Goal: Information Seeking & Learning: Learn about a topic

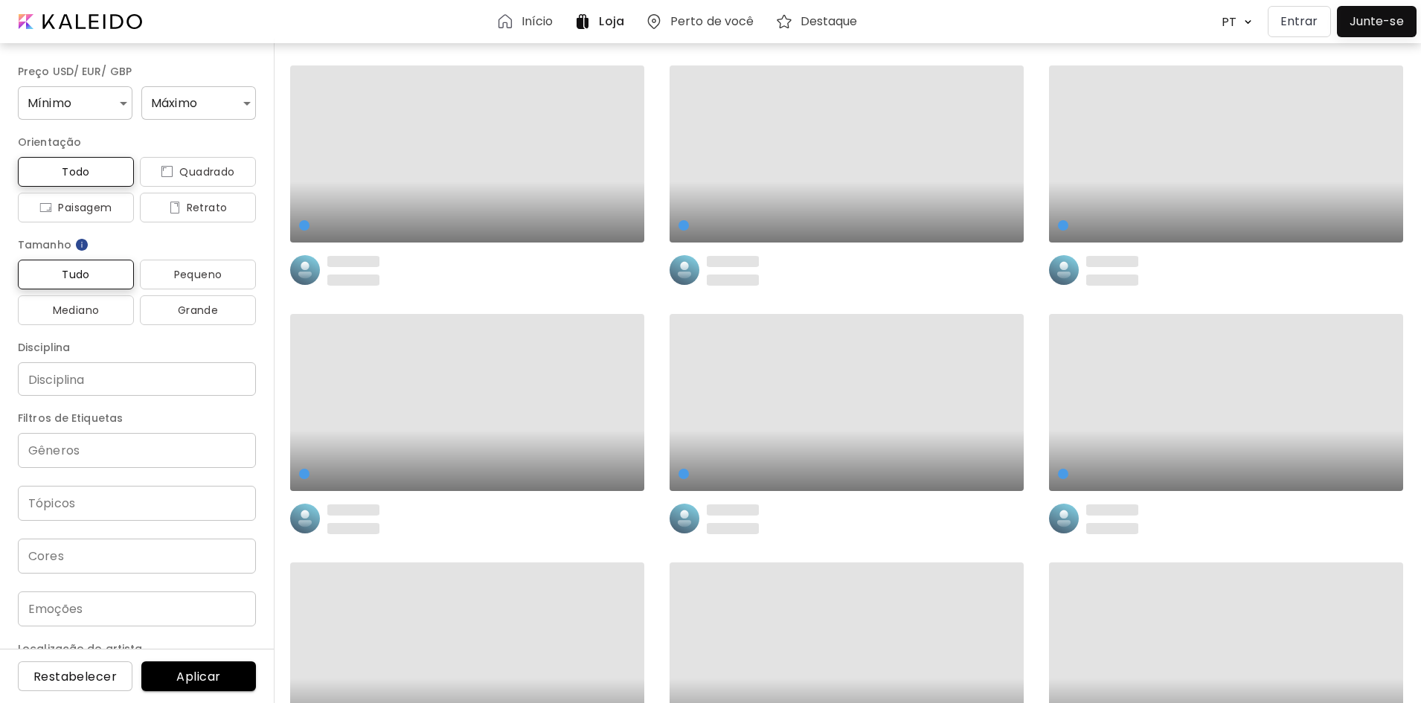
click at [1382, 26] on div at bounding box center [1377, 22] width 72 height 24
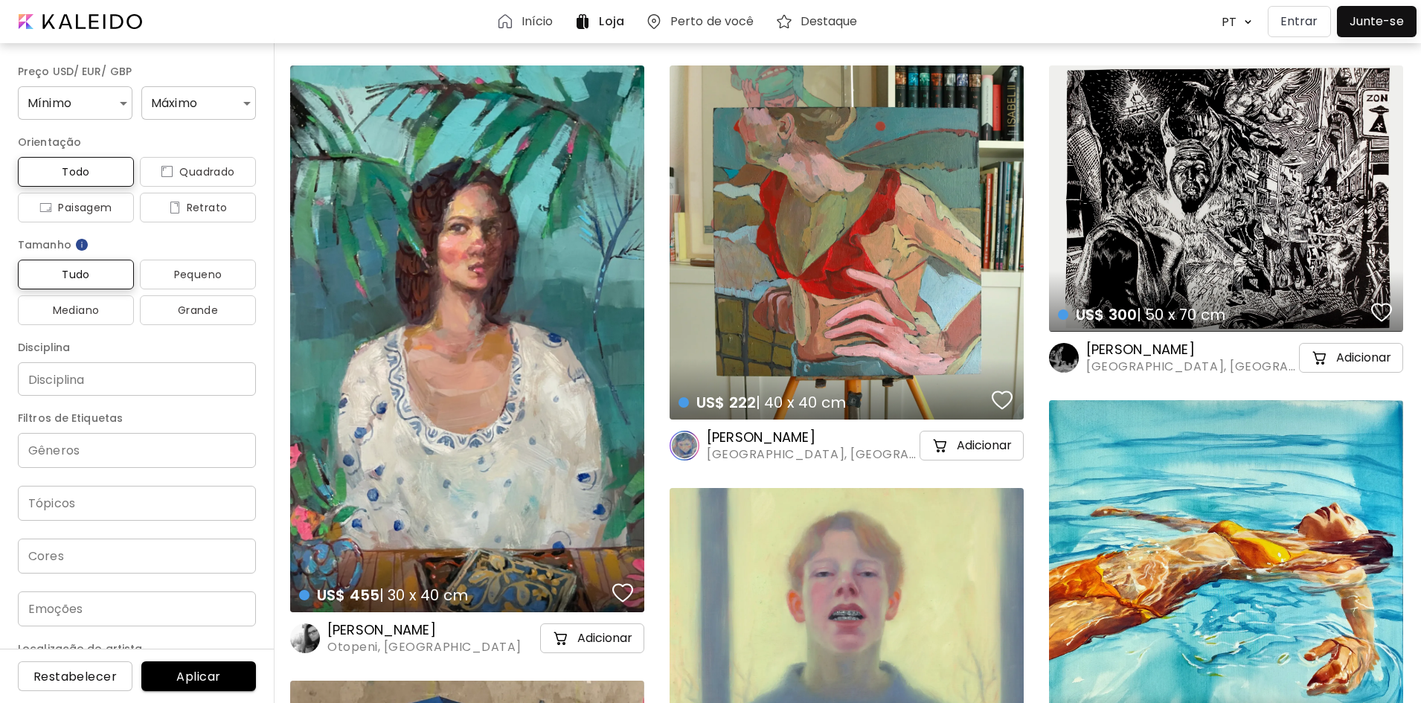
click at [1295, 25] on p "Entrar" at bounding box center [1300, 22] width 38 height 18
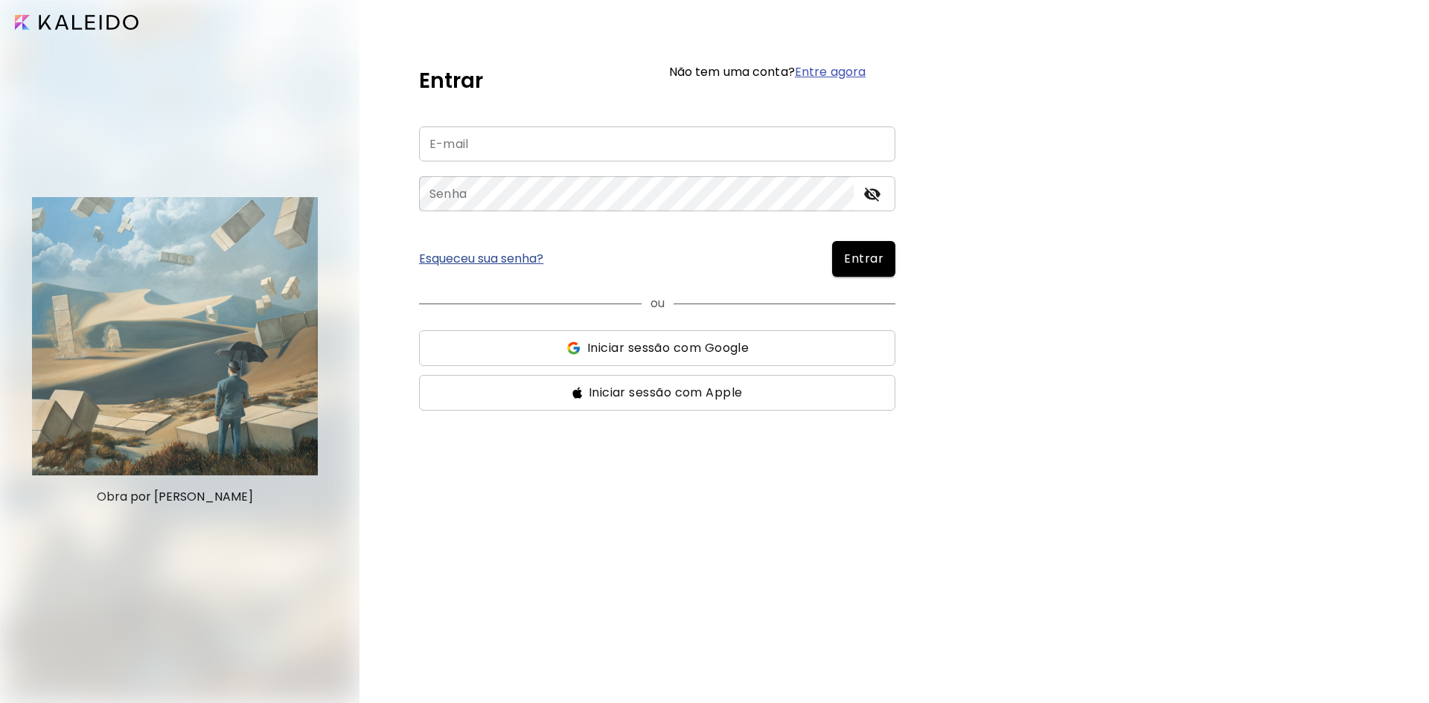
click at [596, 150] on input "email" at bounding box center [657, 143] width 476 height 35
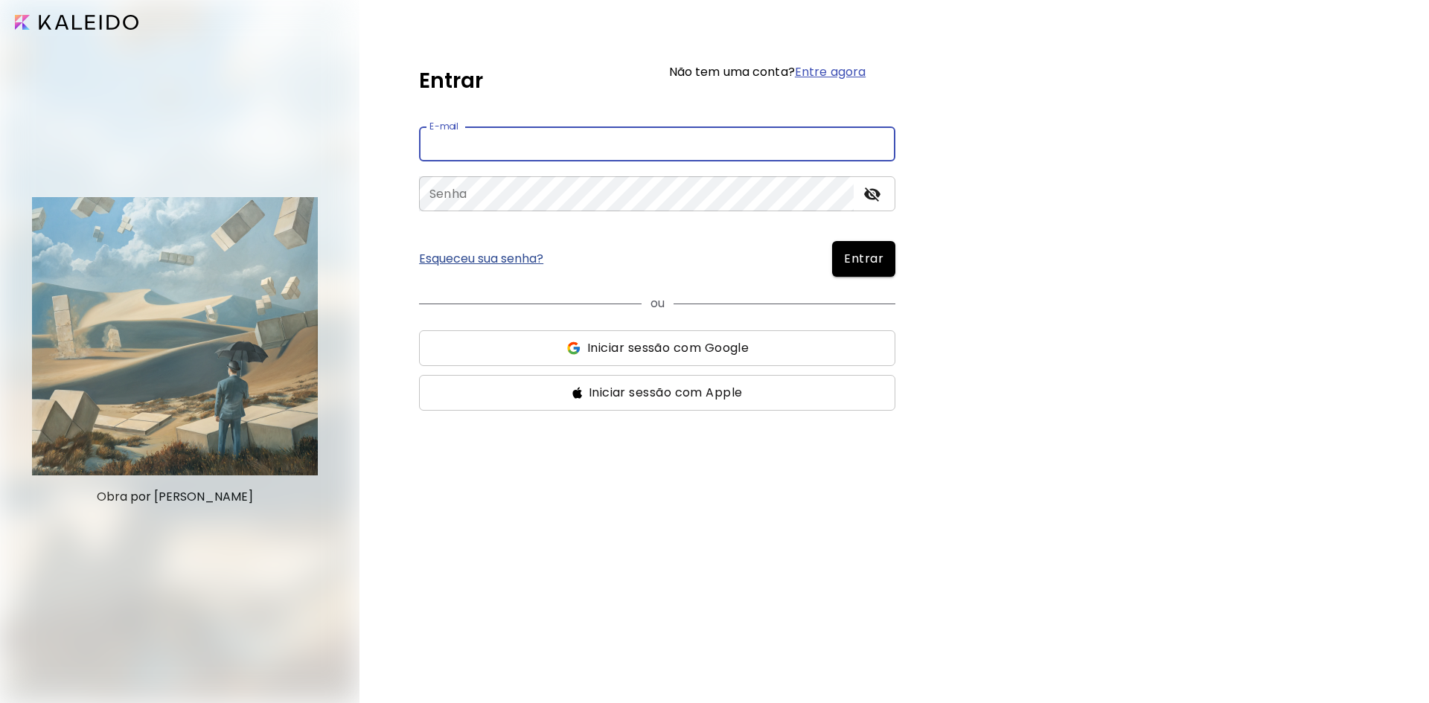
type input "**********"
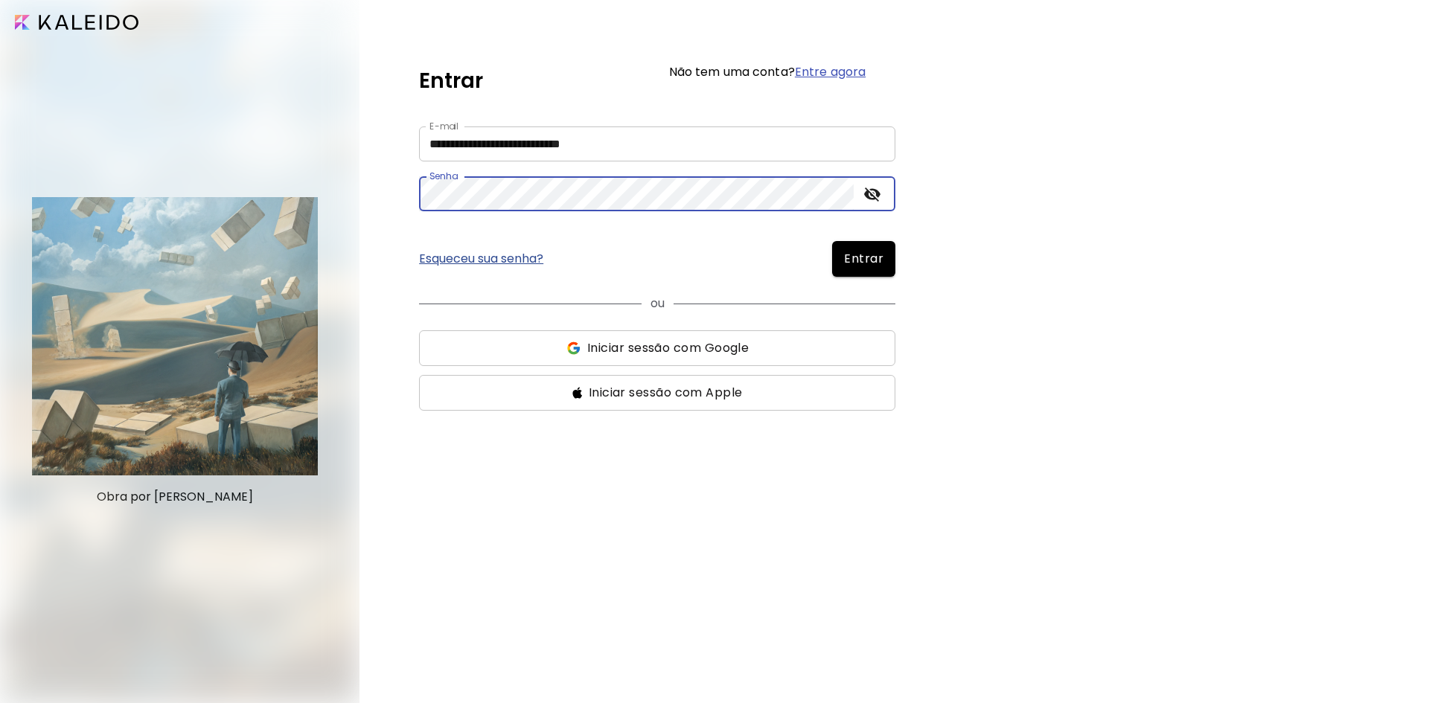
click at [866, 199] on icon "toggle password visibility" at bounding box center [872, 194] width 18 height 18
click at [871, 247] on button "Entrar" at bounding box center [863, 259] width 63 height 36
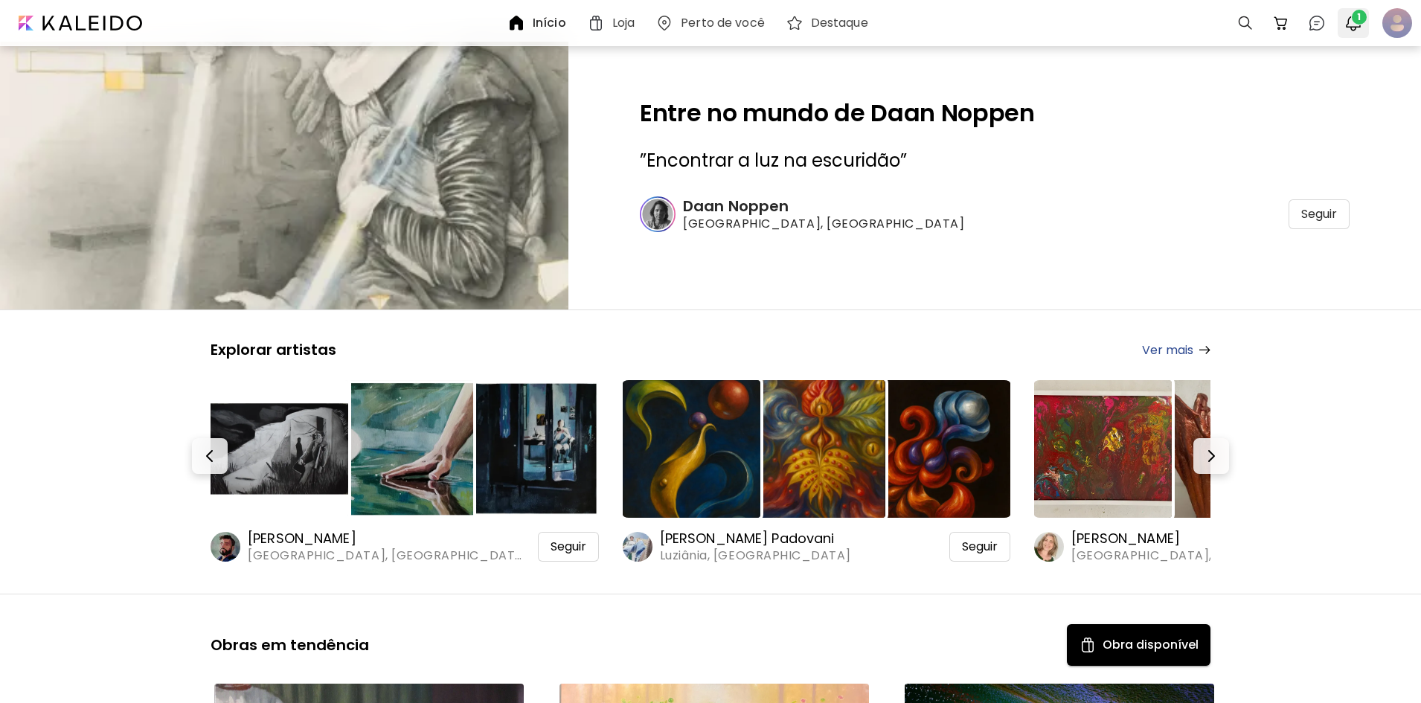
click at [1348, 17] on img "button" at bounding box center [1354, 23] width 18 height 18
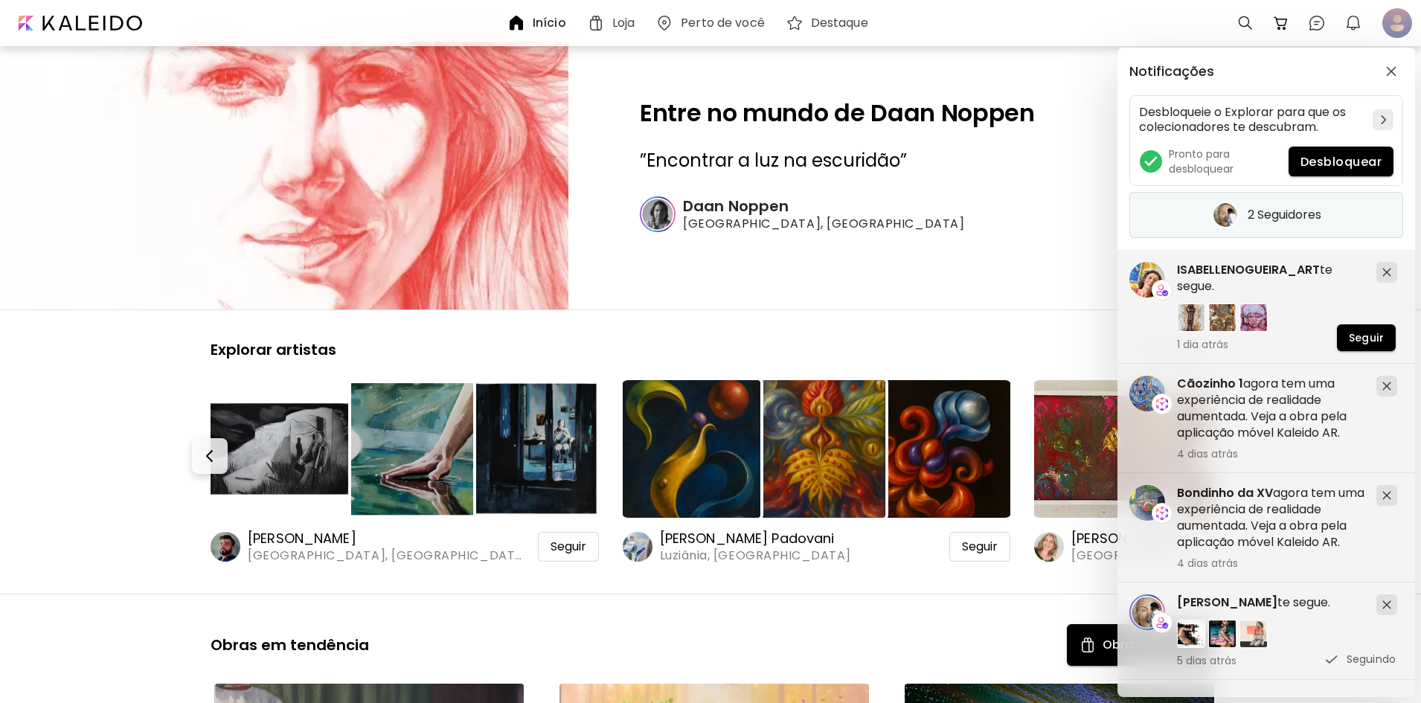
click at [1270, 208] on h5 "2 Seguidores" at bounding box center [1285, 215] width 74 height 15
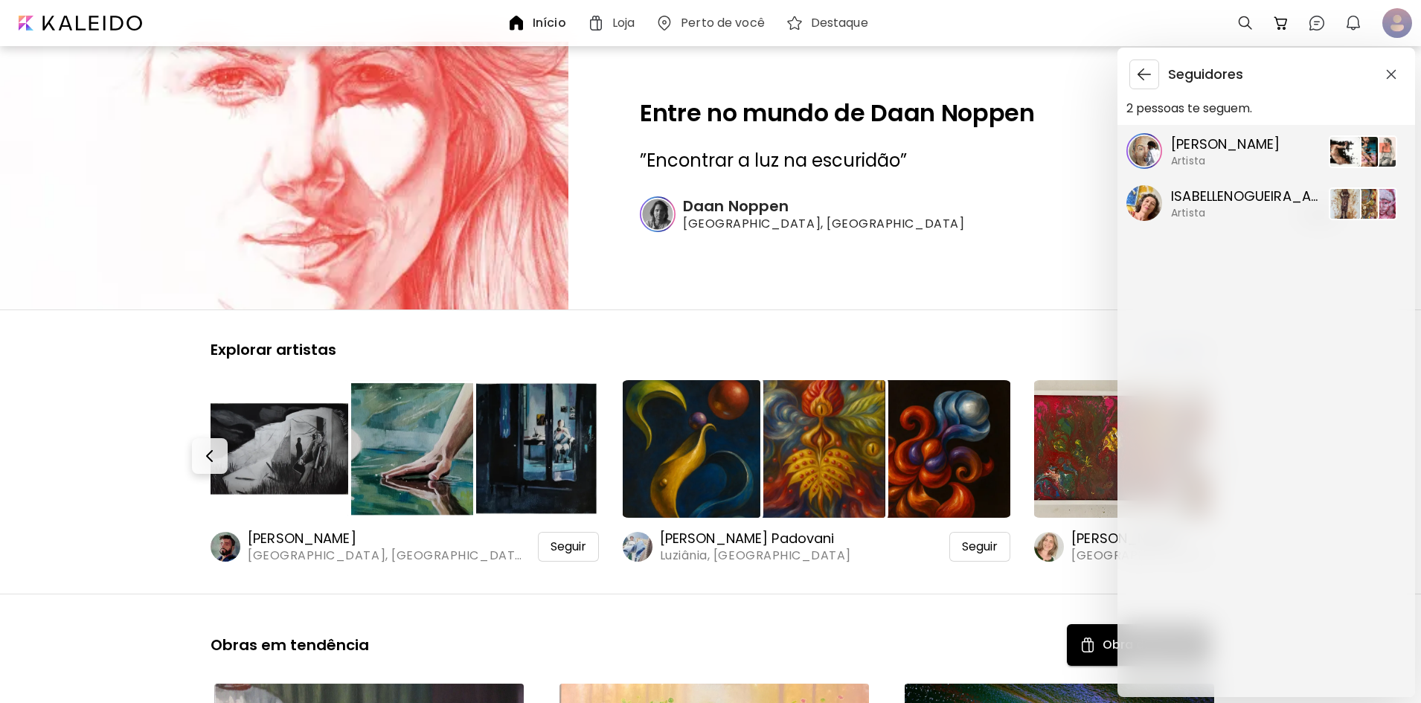
click at [1245, 190] on p "ISABELLENOGUEIRA_ART" at bounding box center [1245, 196] width 149 height 19
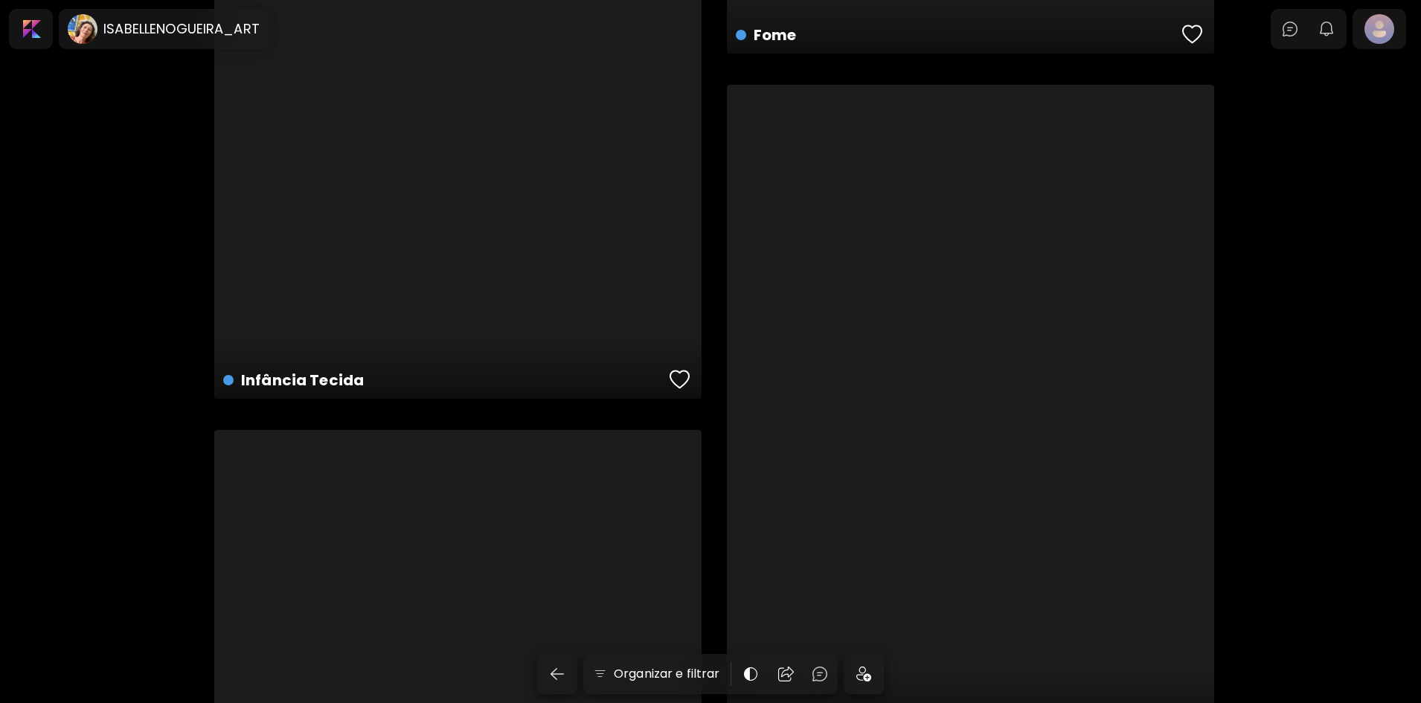
scroll to position [14356, 0]
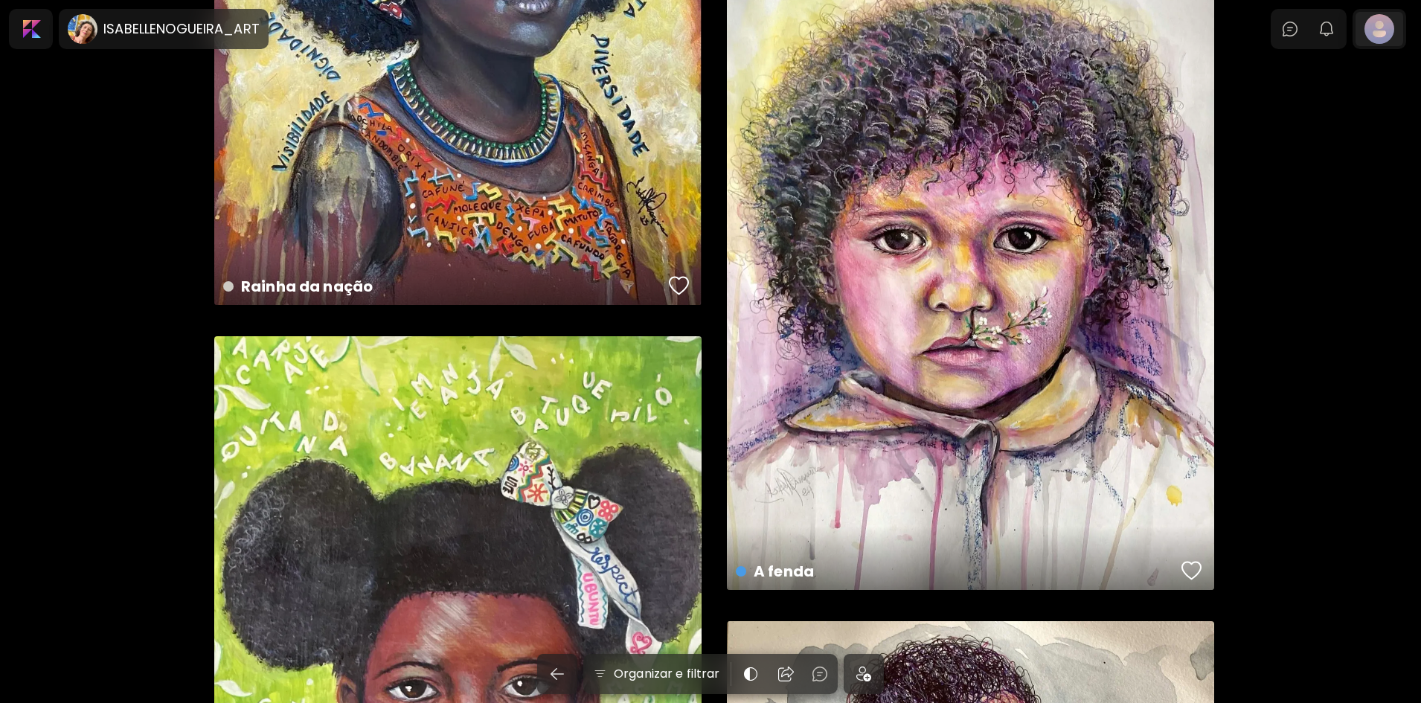
click at [1378, 25] on div at bounding box center [1380, 29] width 48 height 34
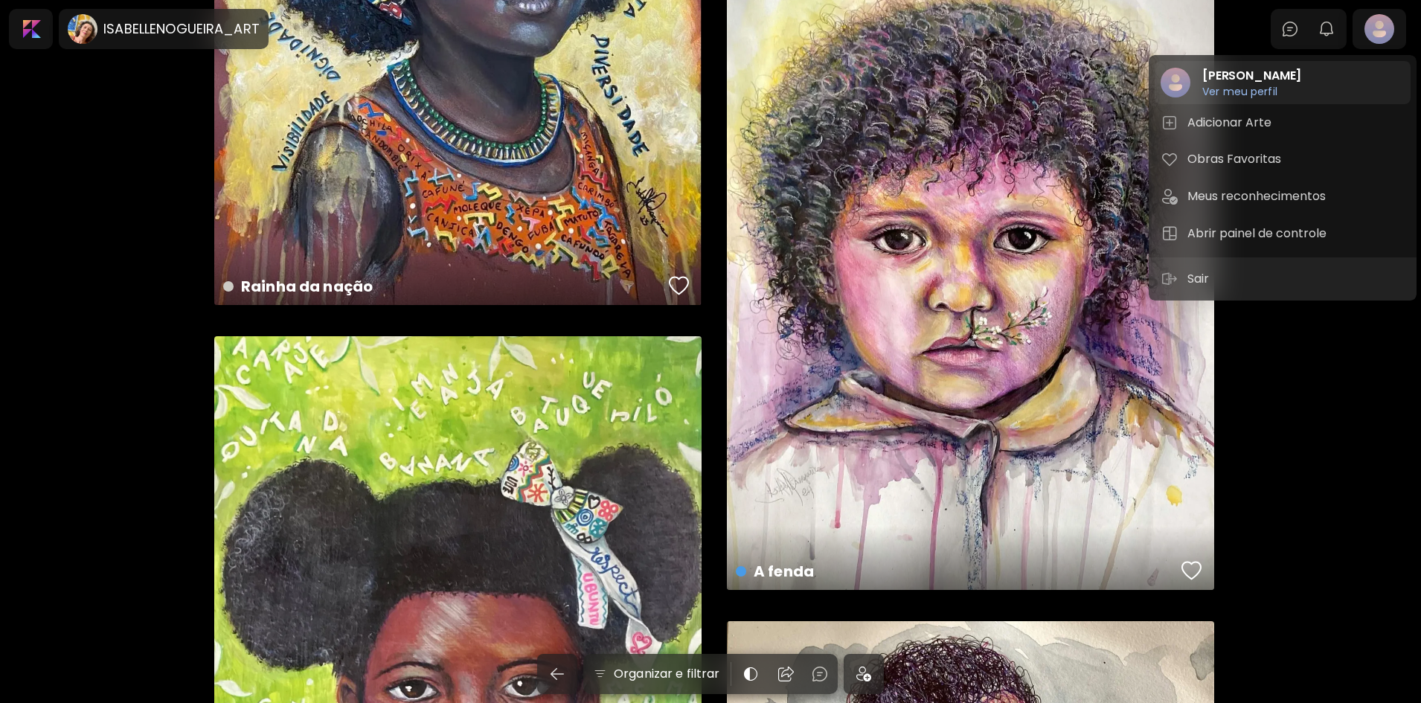
click at [1279, 84] on h2 "[PERSON_NAME]" at bounding box center [1251, 76] width 99 height 18
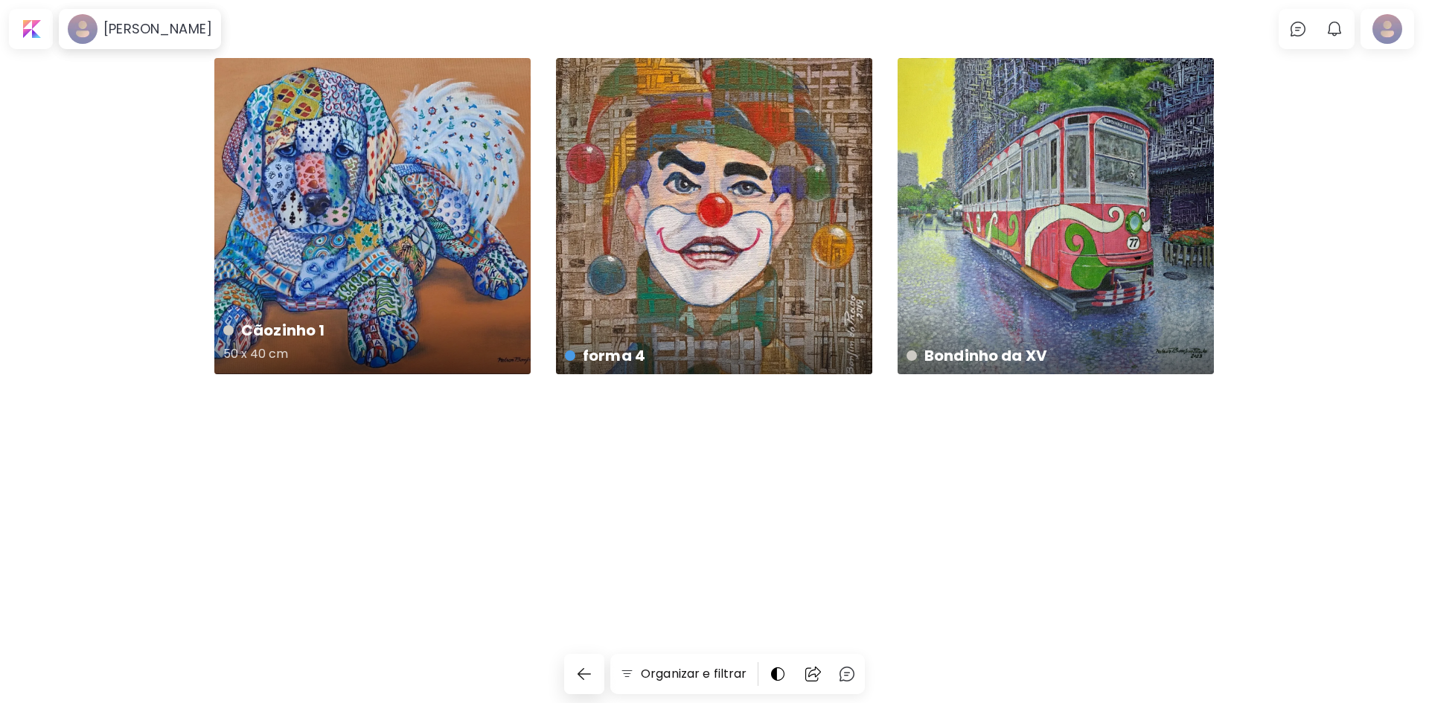
click at [405, 175] on div "Cãozinho 1 50 x 40 cm" at bounding box center [372, 216] width 316 height 316
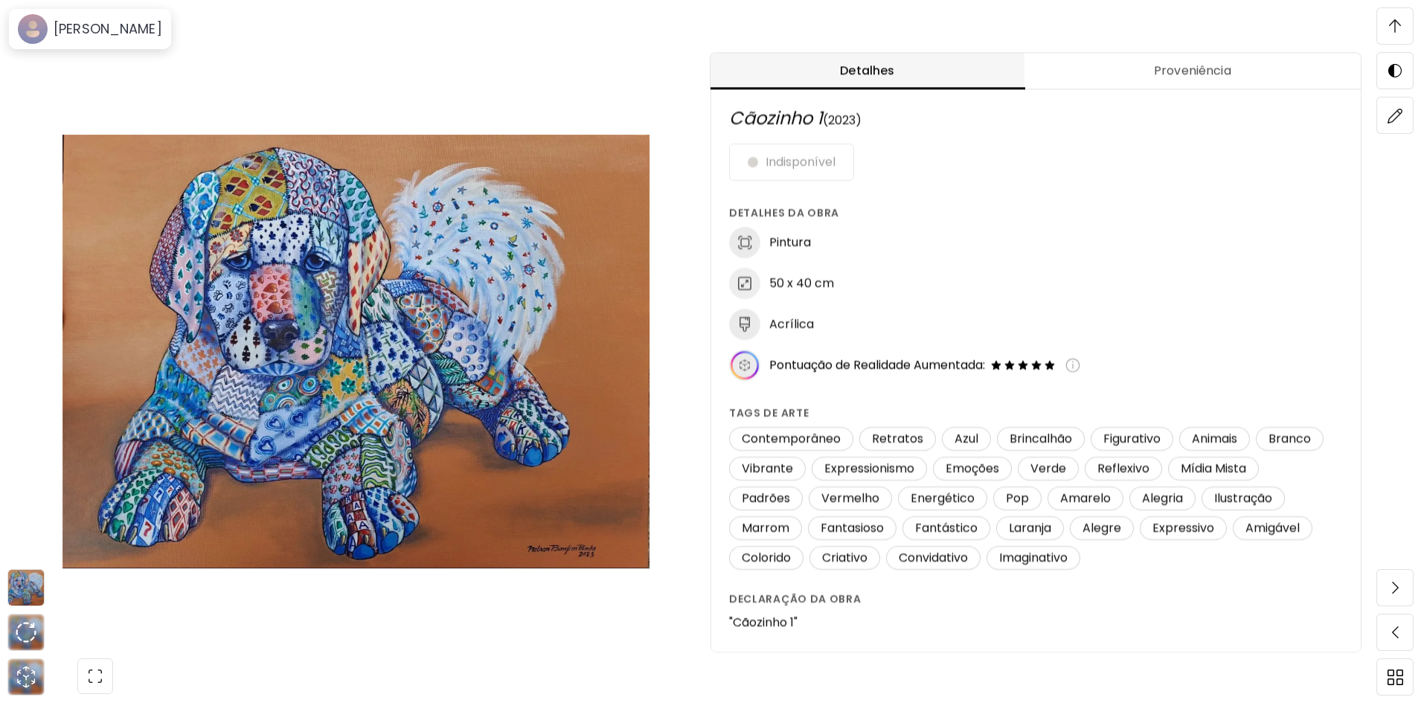
scroll to position [893, 0]
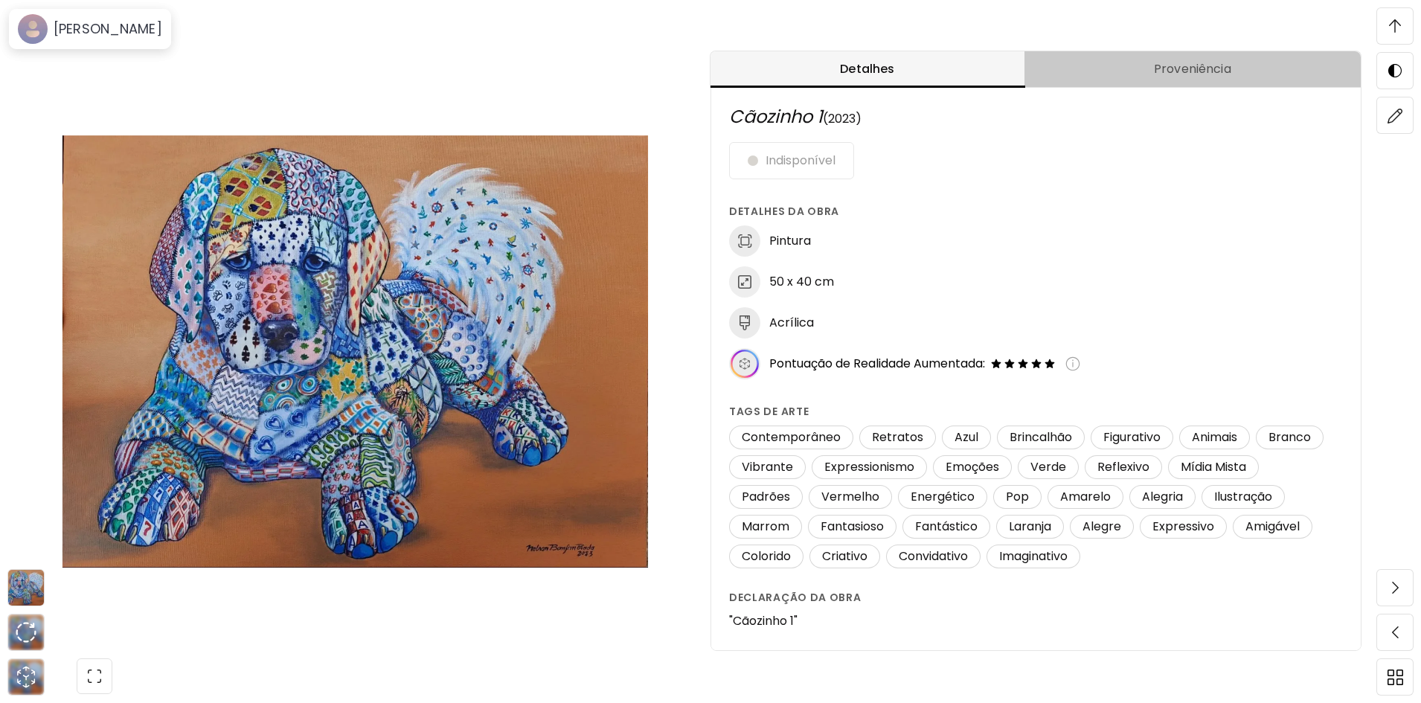
click at [1175, 60] on button "Proveniência" at bounding box center [1193, 69] width 336 height 36
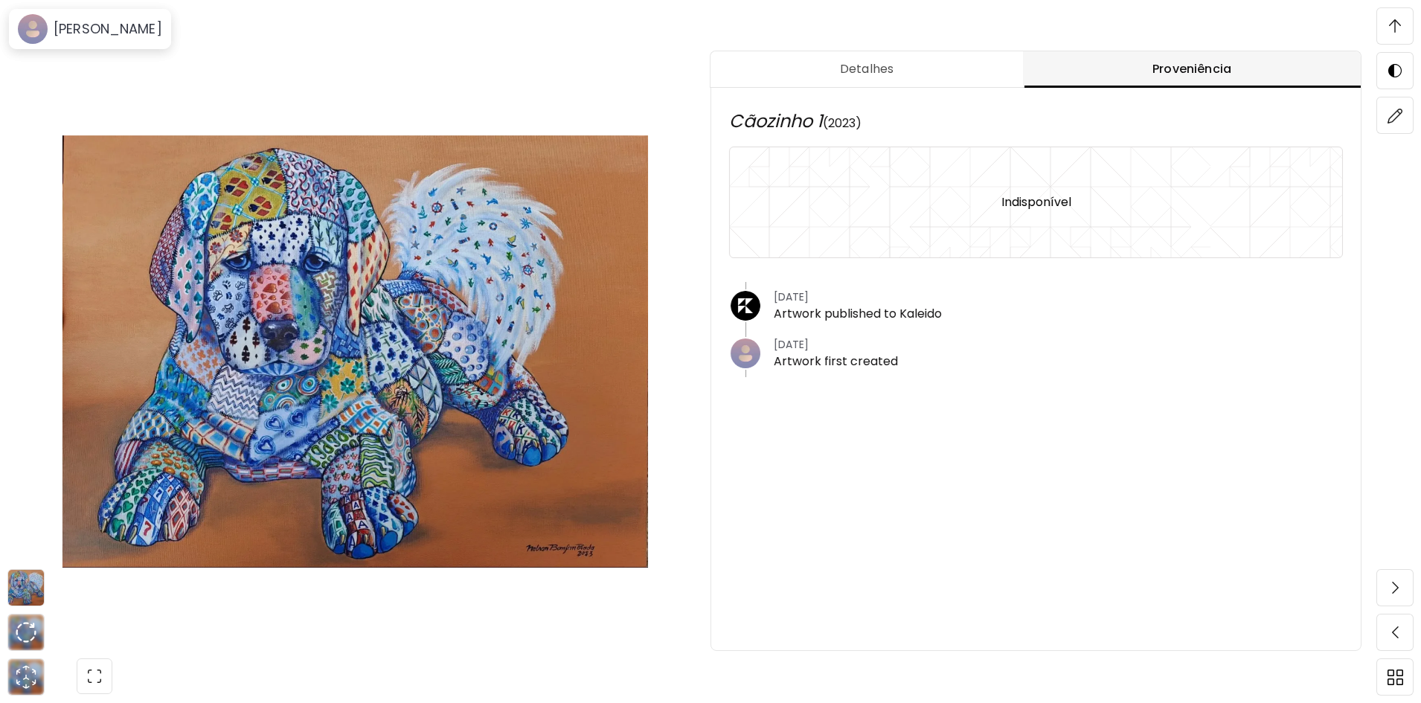
click at [894, 65] on span "Detalhes" at bounding box center [867, 69] width 295 height 18
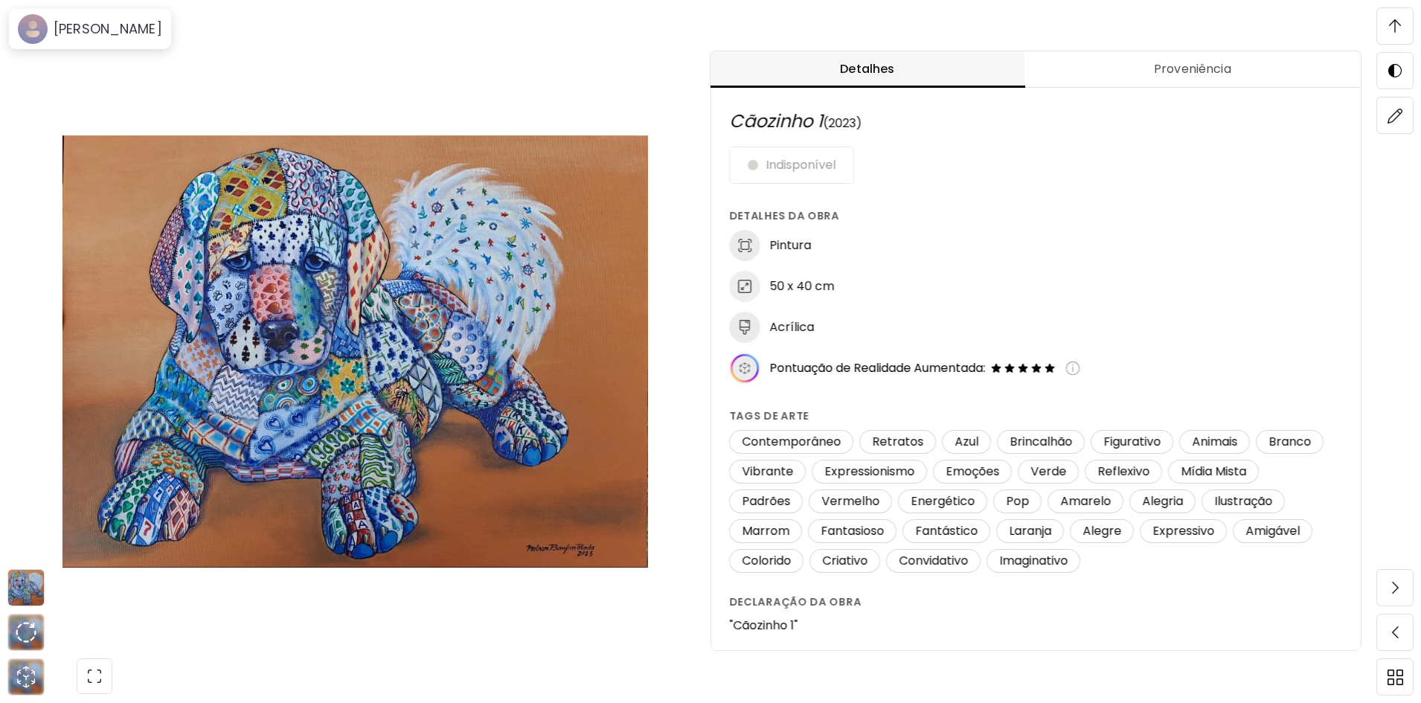
click at [635, 85] on img at bounding box center [356, 352] width 586 height 596
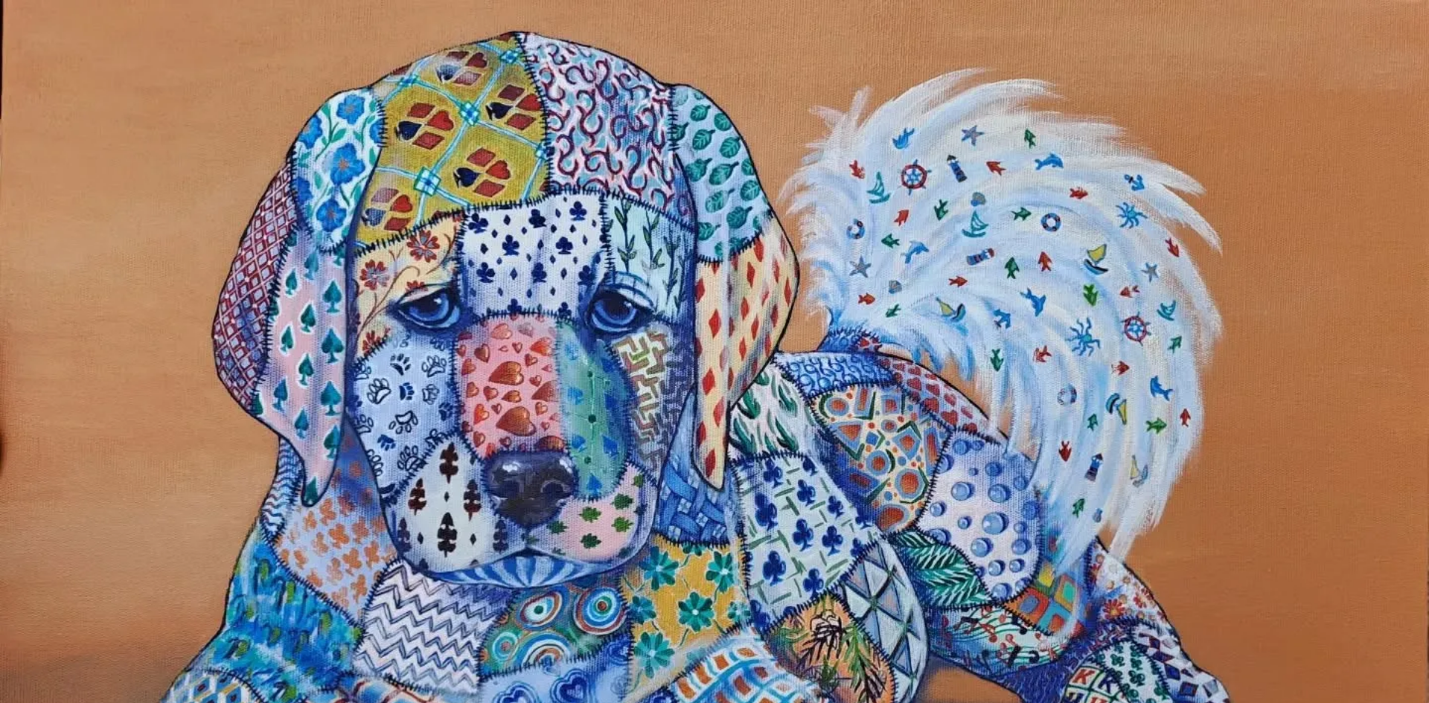
click at [862, 374] on img at bounding box center [714, 528] width 1429 height 1056
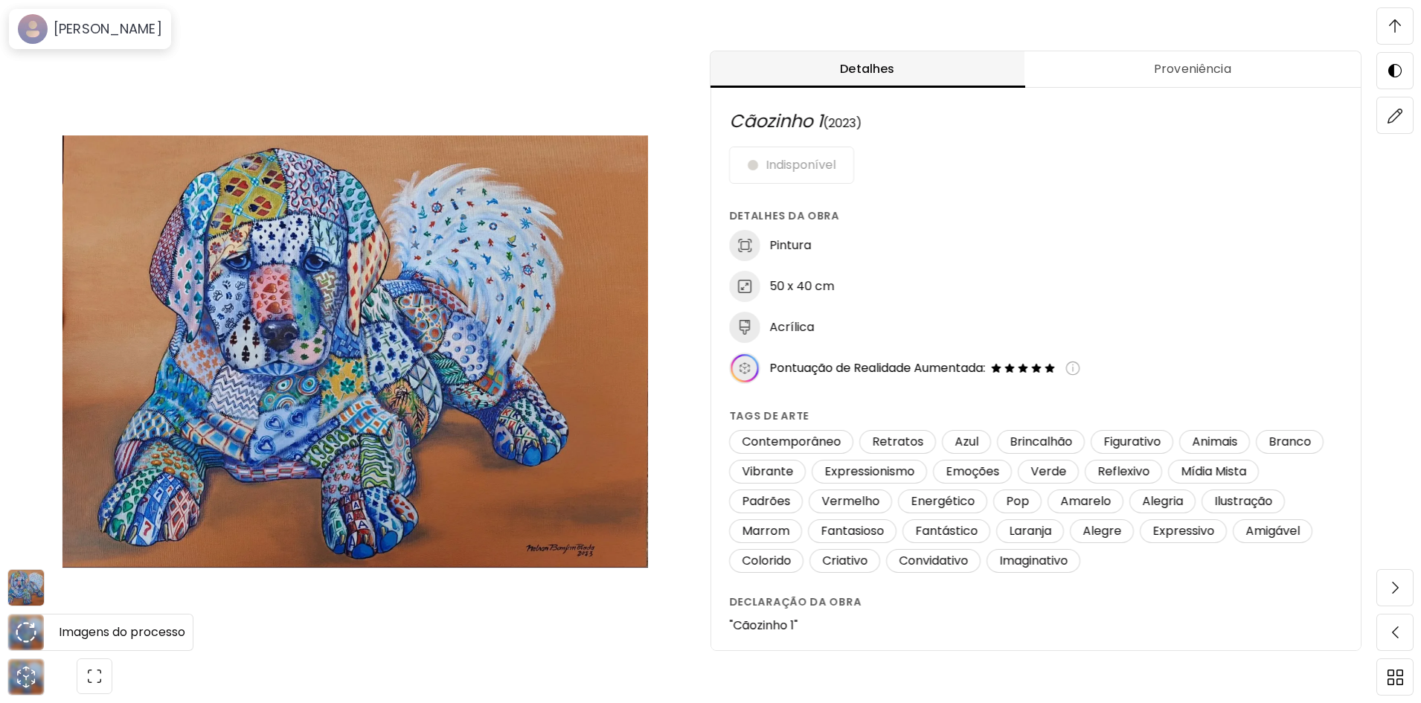
click at [39, 638] on img at bounding box center [26, 633] width 36 height 36
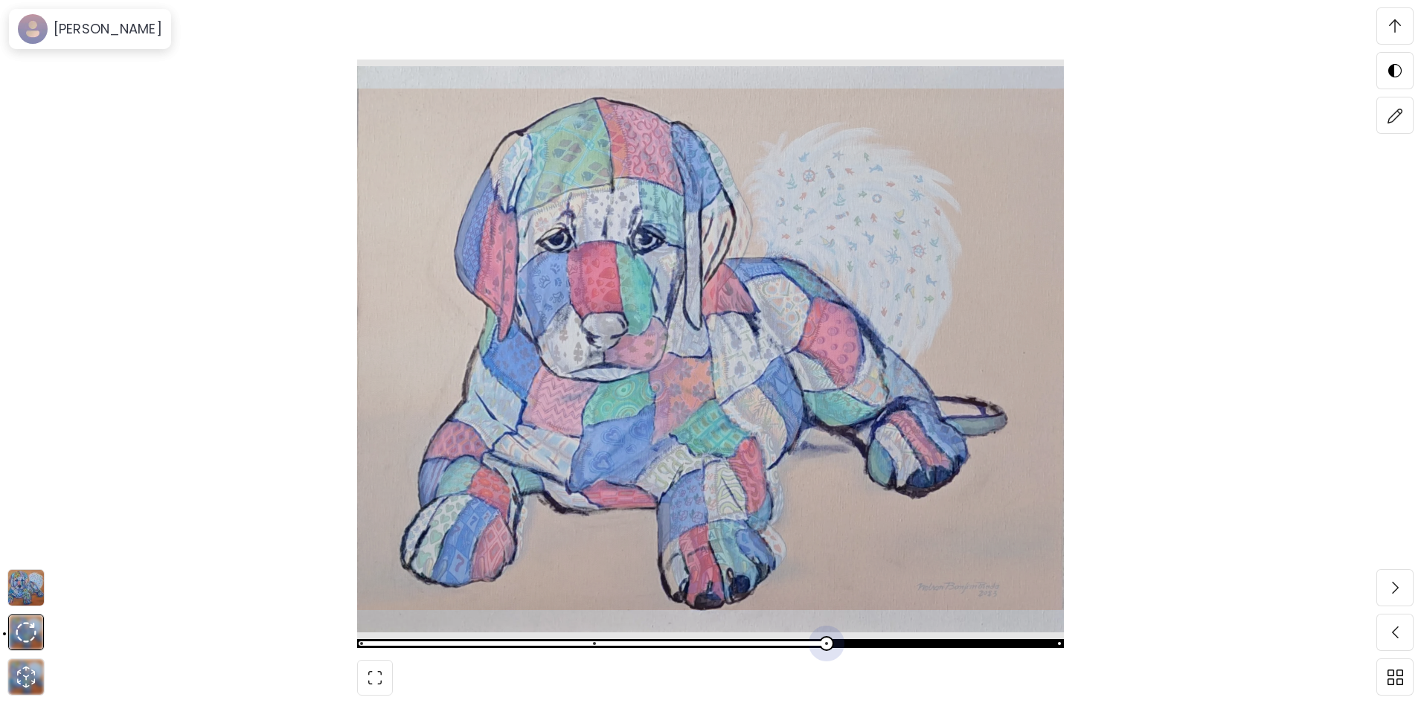
scroll to position [3604, 0]
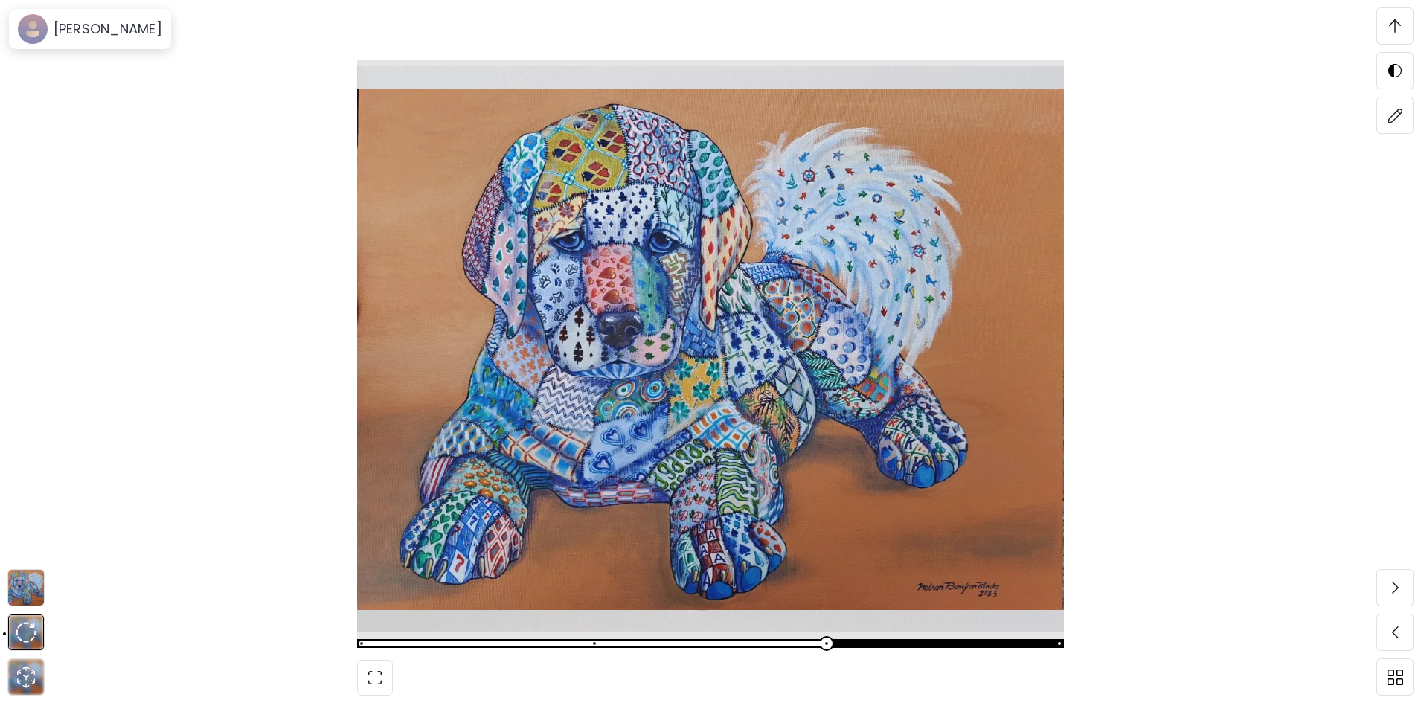
drag, startPoint x: 370, startPoint y: 648, endPoint x: 827, endPoint y: 653, distance: 456.9
click at [827, 651] on span at bounding box center [826, 643] width 15 height 15
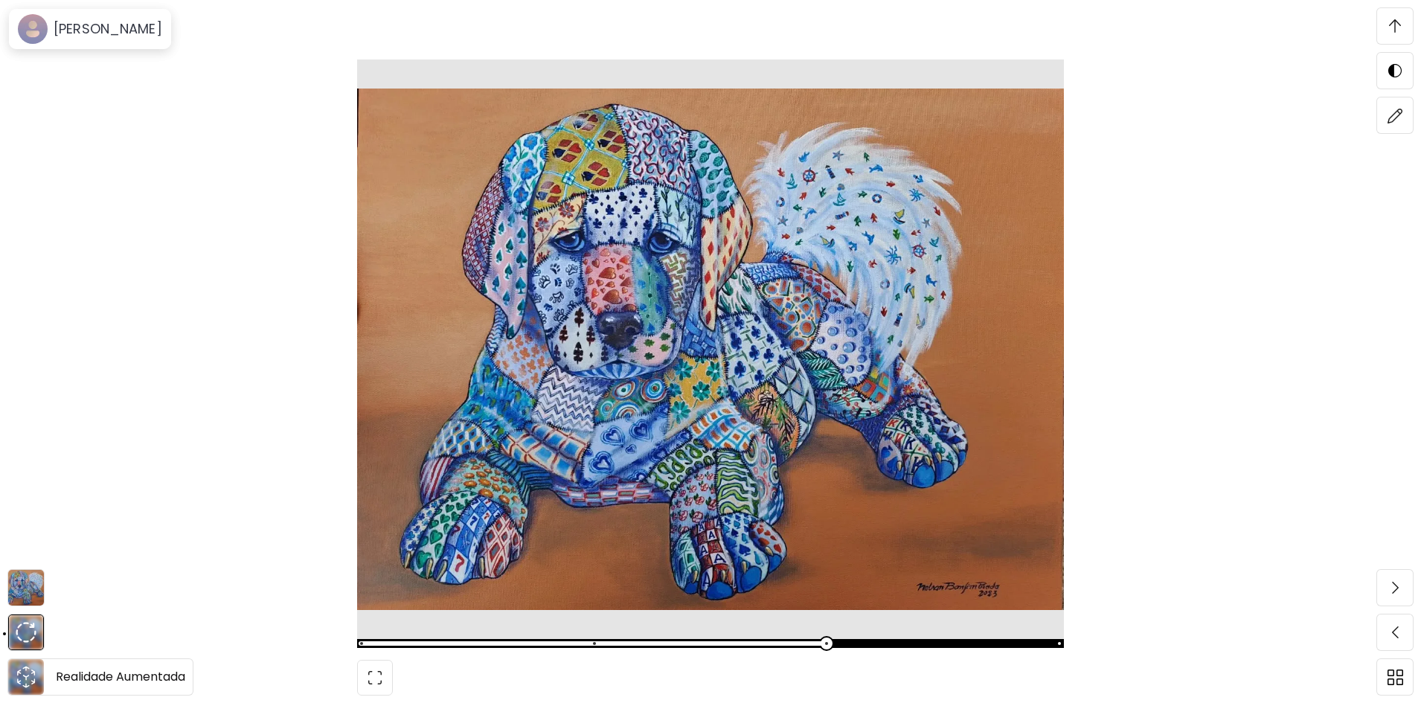
click at [34, 684] on icon "animation" at bounding box center [26, 677] width 24 height 24
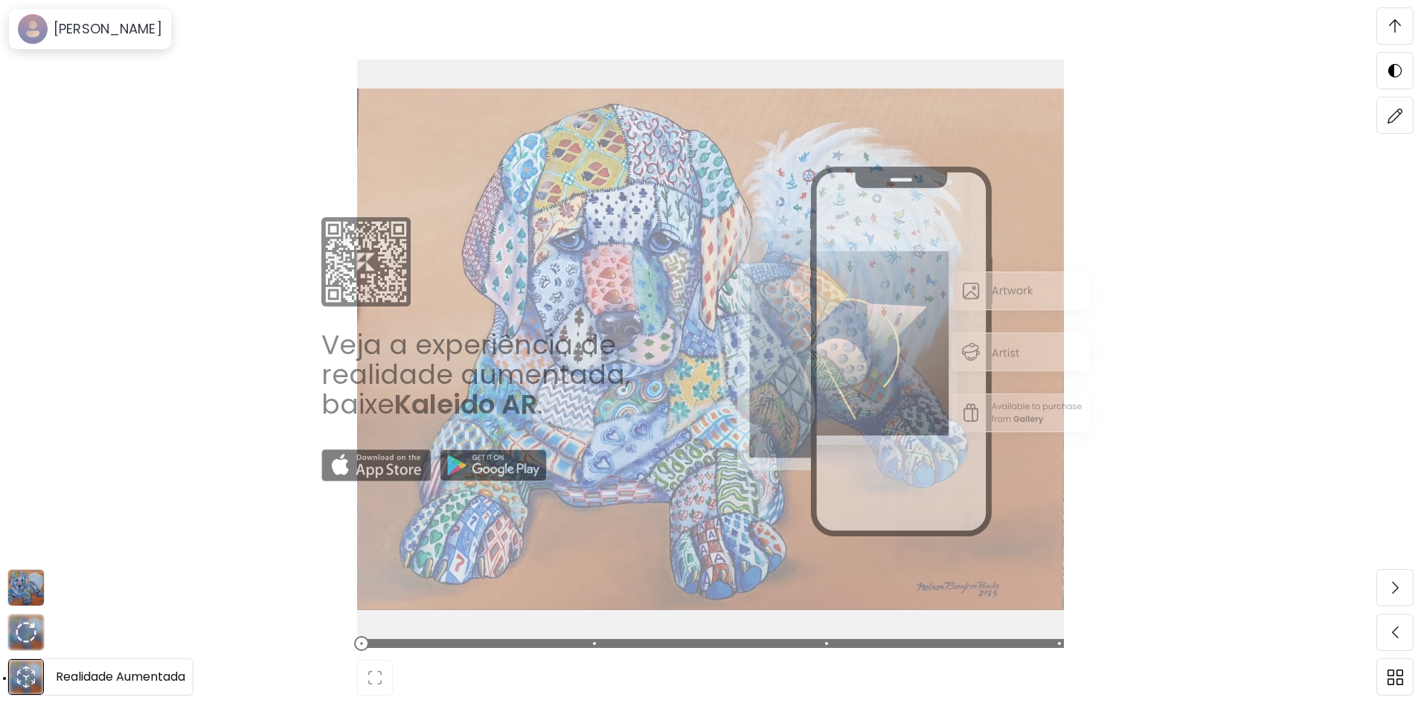
scroll to position [4718, 0]
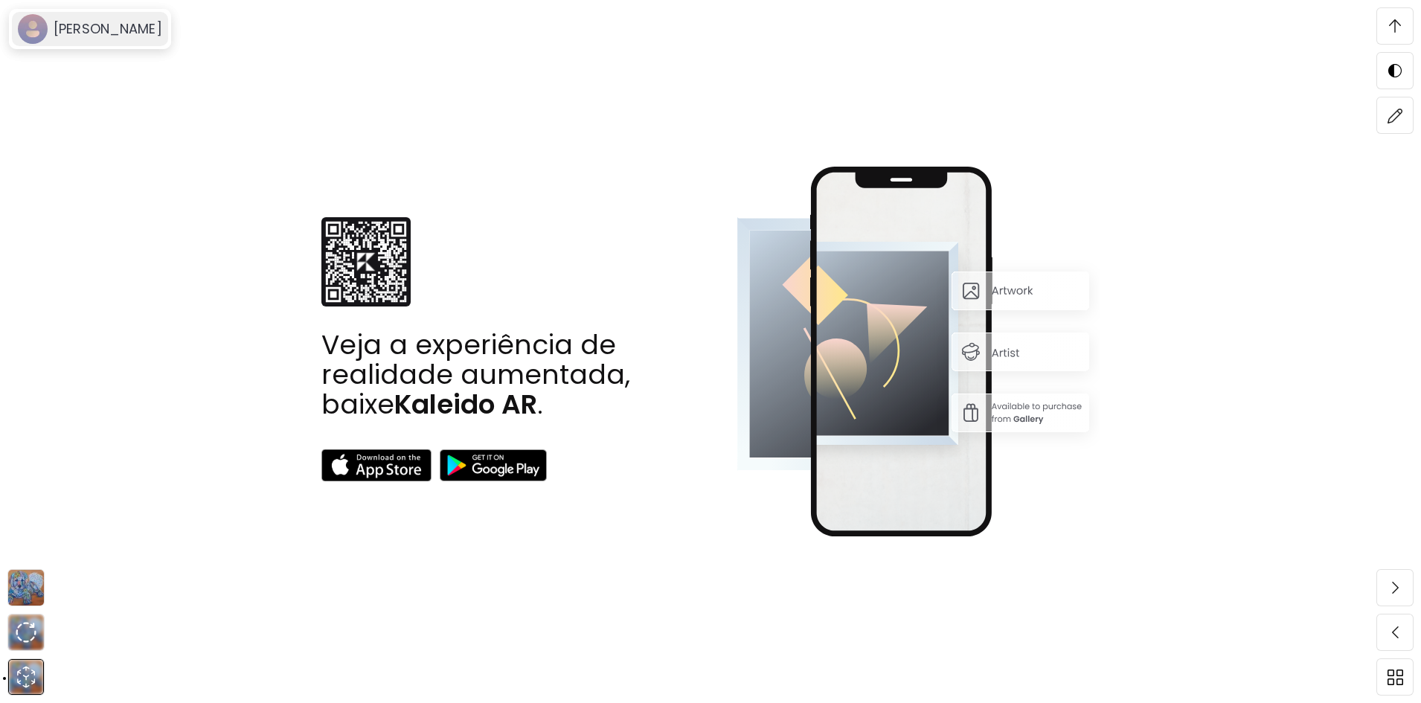
click at [91, 31] on h6 "[PERSON_NAME]" at bounding box center [108, 29] width 109 height 18
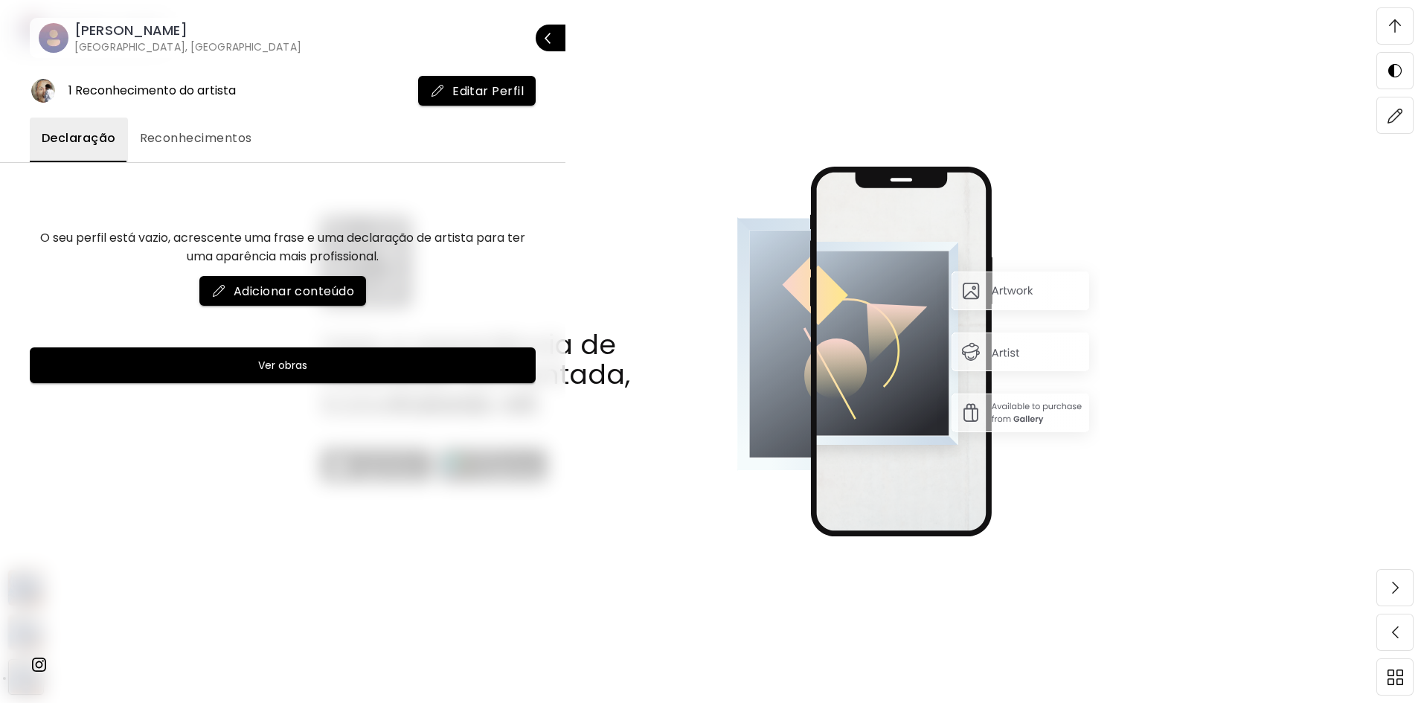
click at [238, 364] on span "Ver obras" at bounding box center [282, 365] width 469 height 18
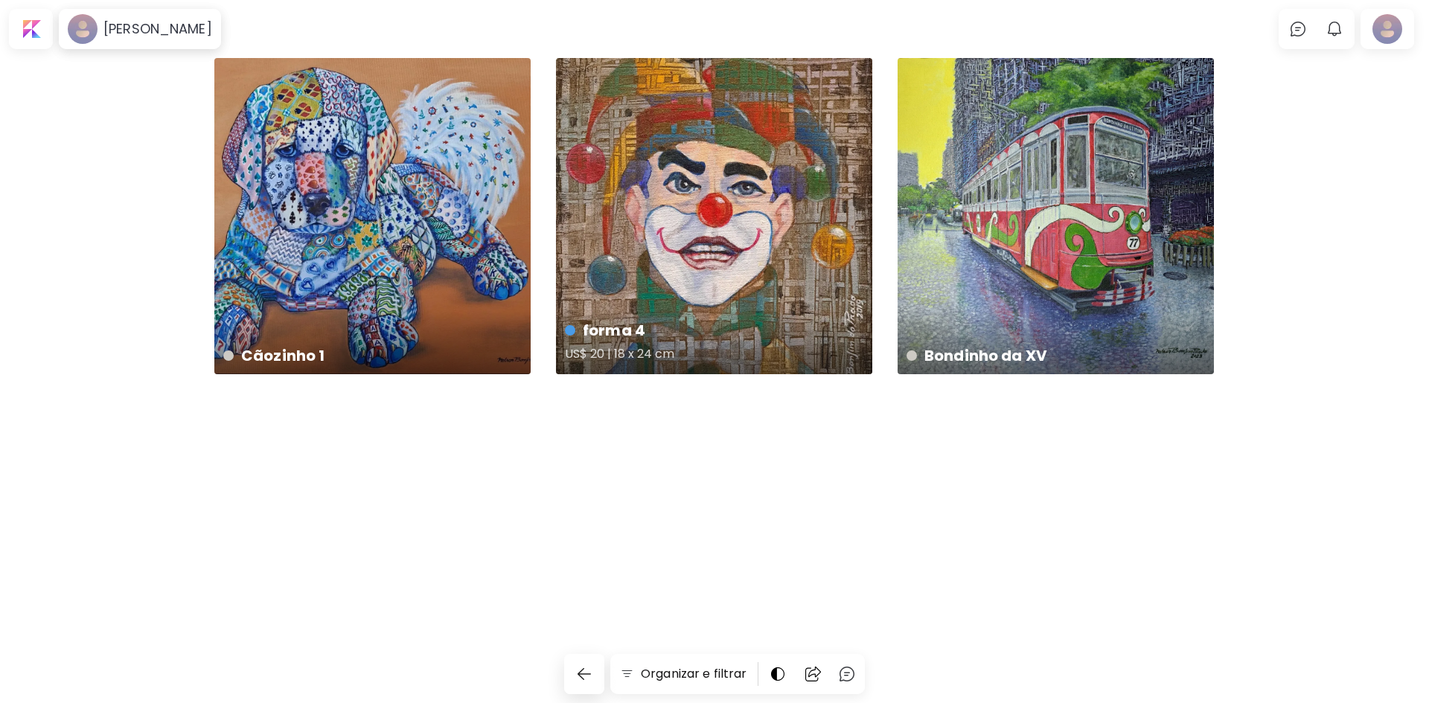
click at [766, 211] on div "forma 4 US$ 20 | 18 x 24 cm" at bounding box center [714, 216] width 316 height 316
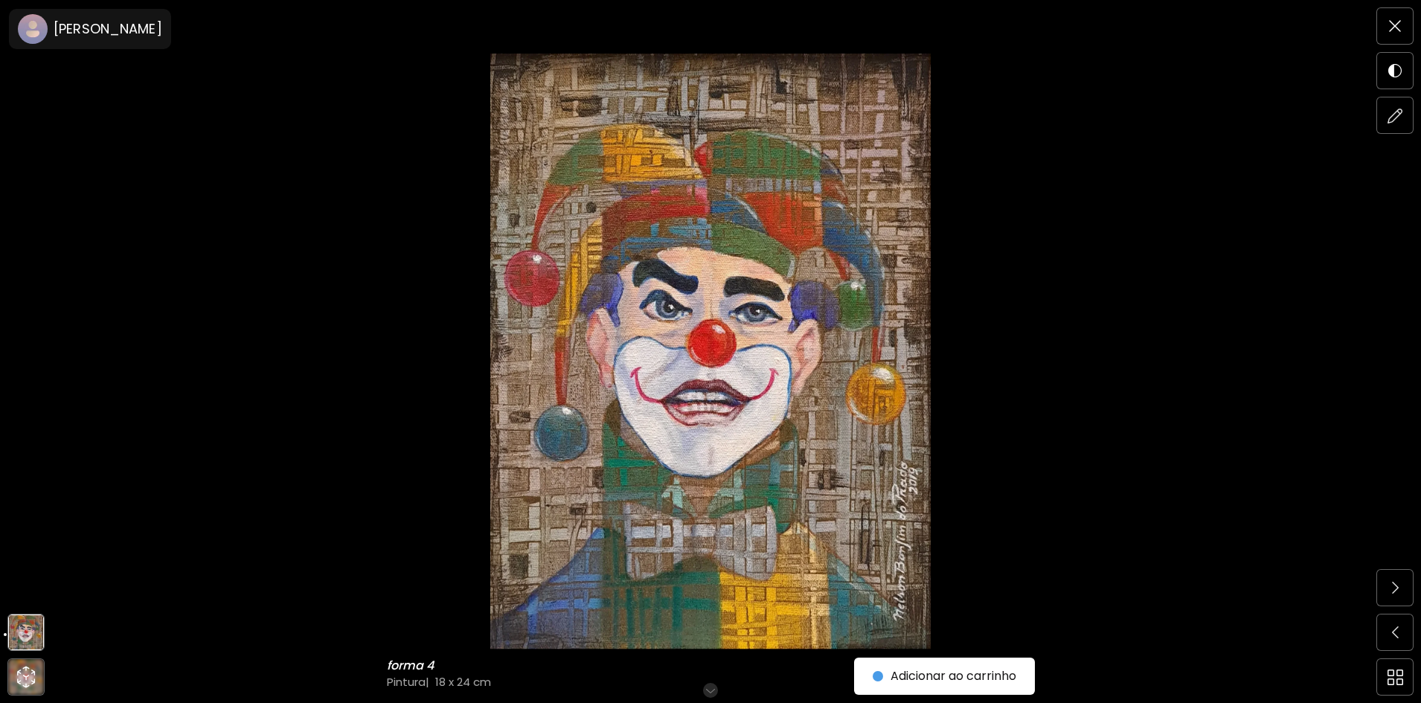
scroll to position [74, 0]
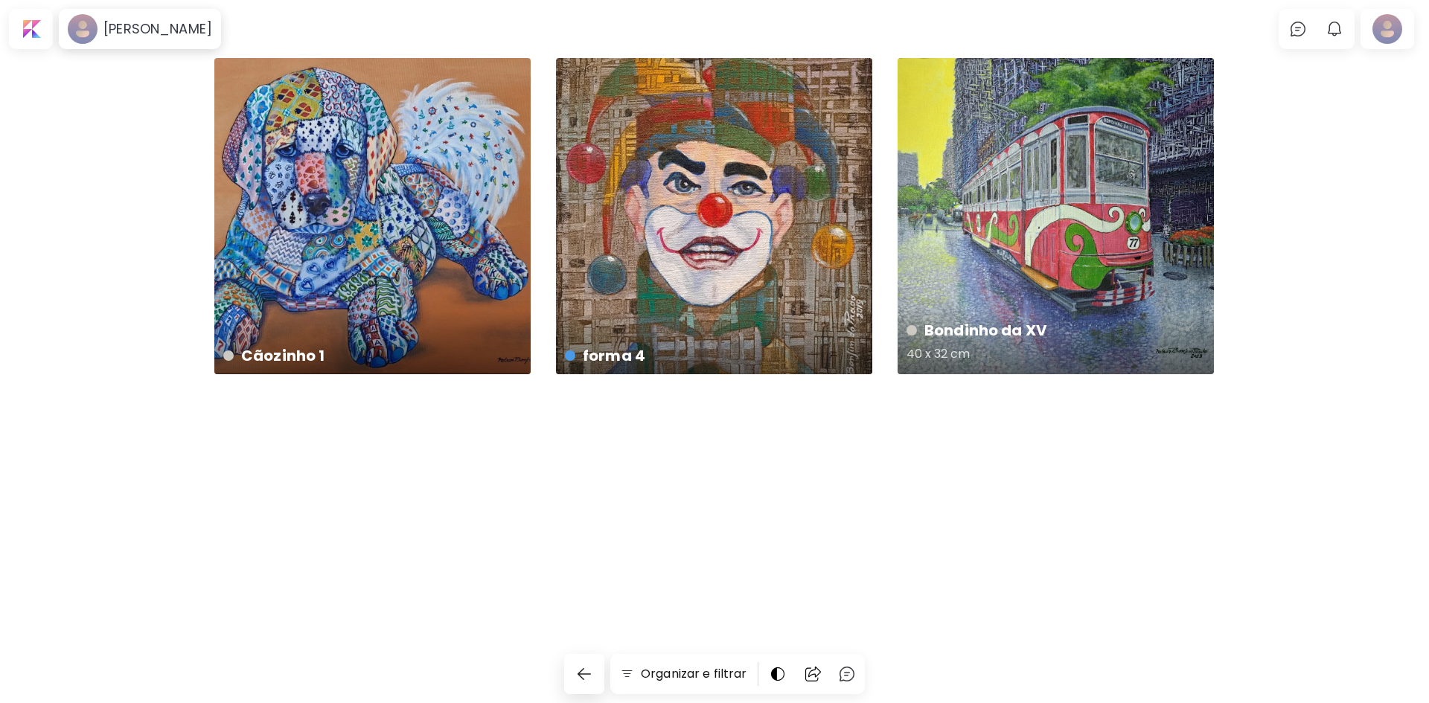
click at [1054, 227] on div "Bondinho da XV 40 x 32 cm" at bounding box center [1055, 216] width 316 height 316
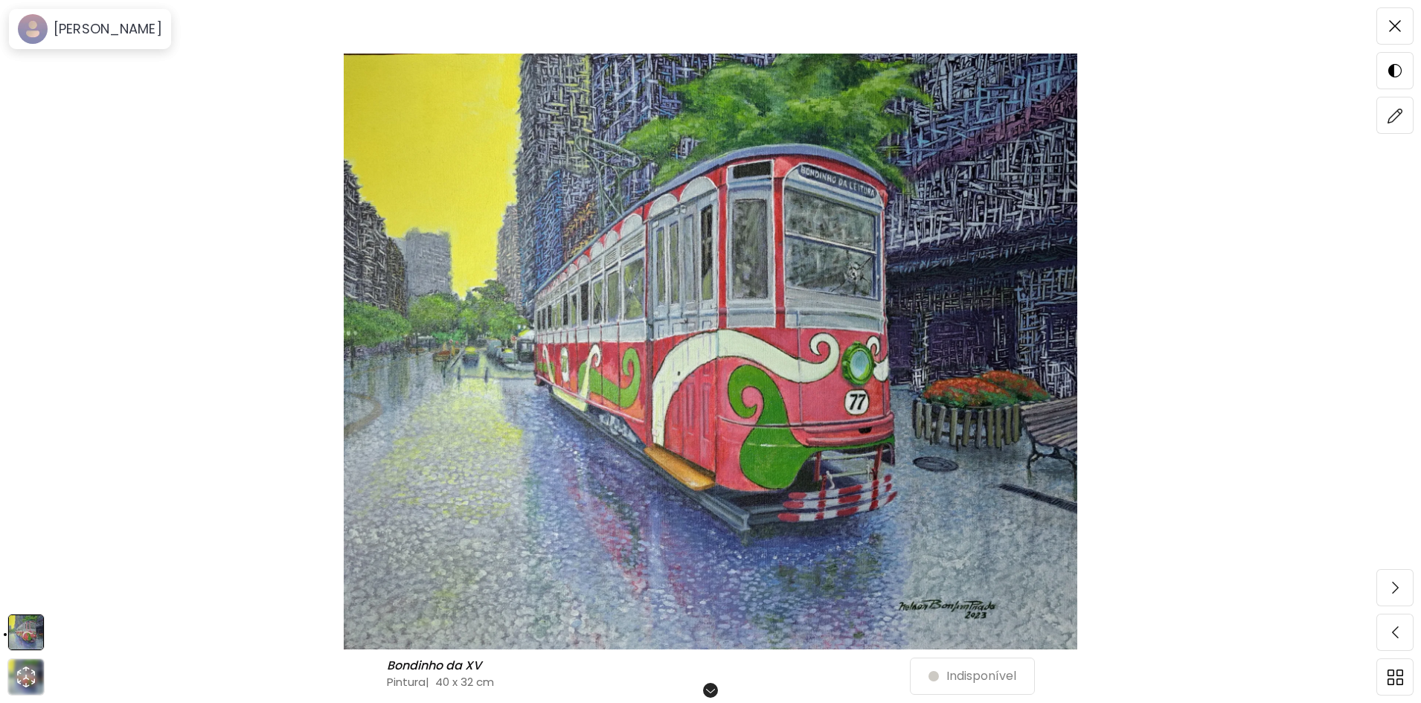
click at [759, 355] on img at bounding box center [711, 352] width 1296 height 596
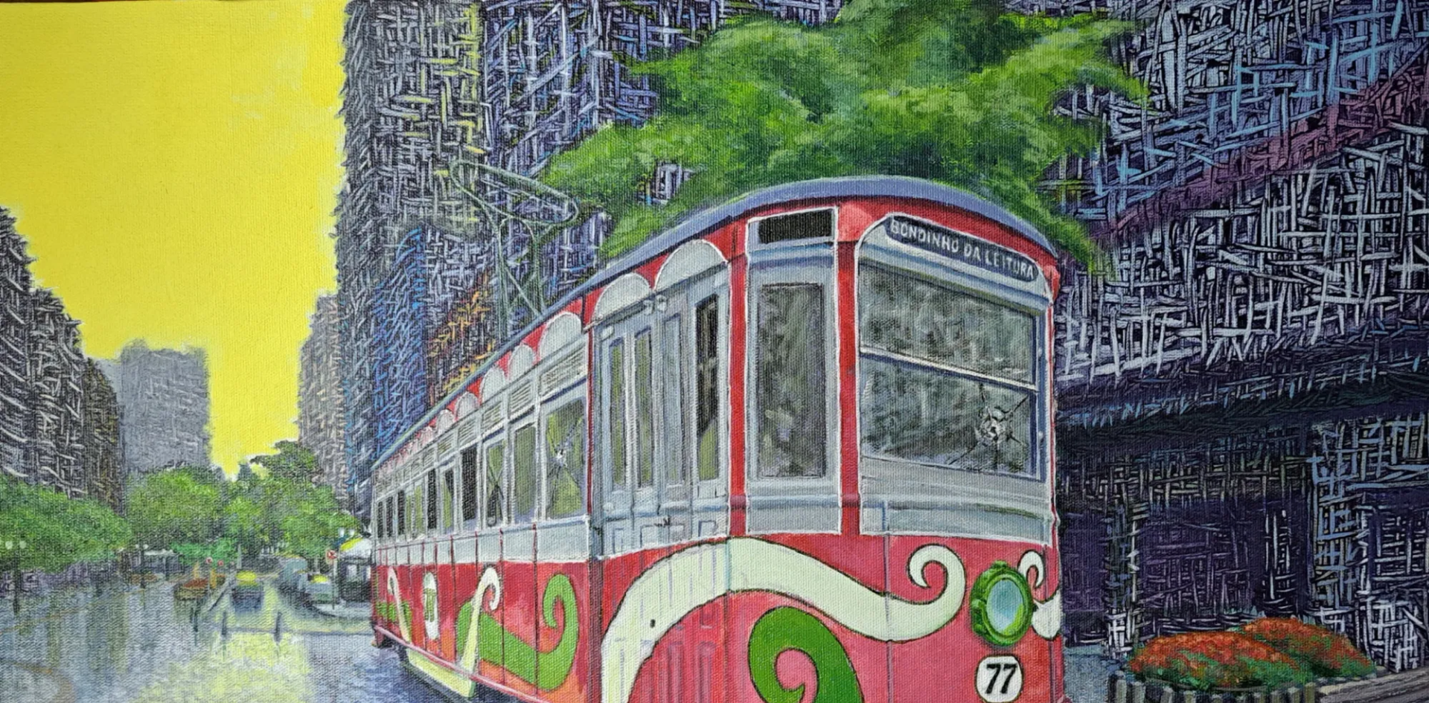
click at [759, 355] on img at bounding box center [714, 580] width 1429 height 1161
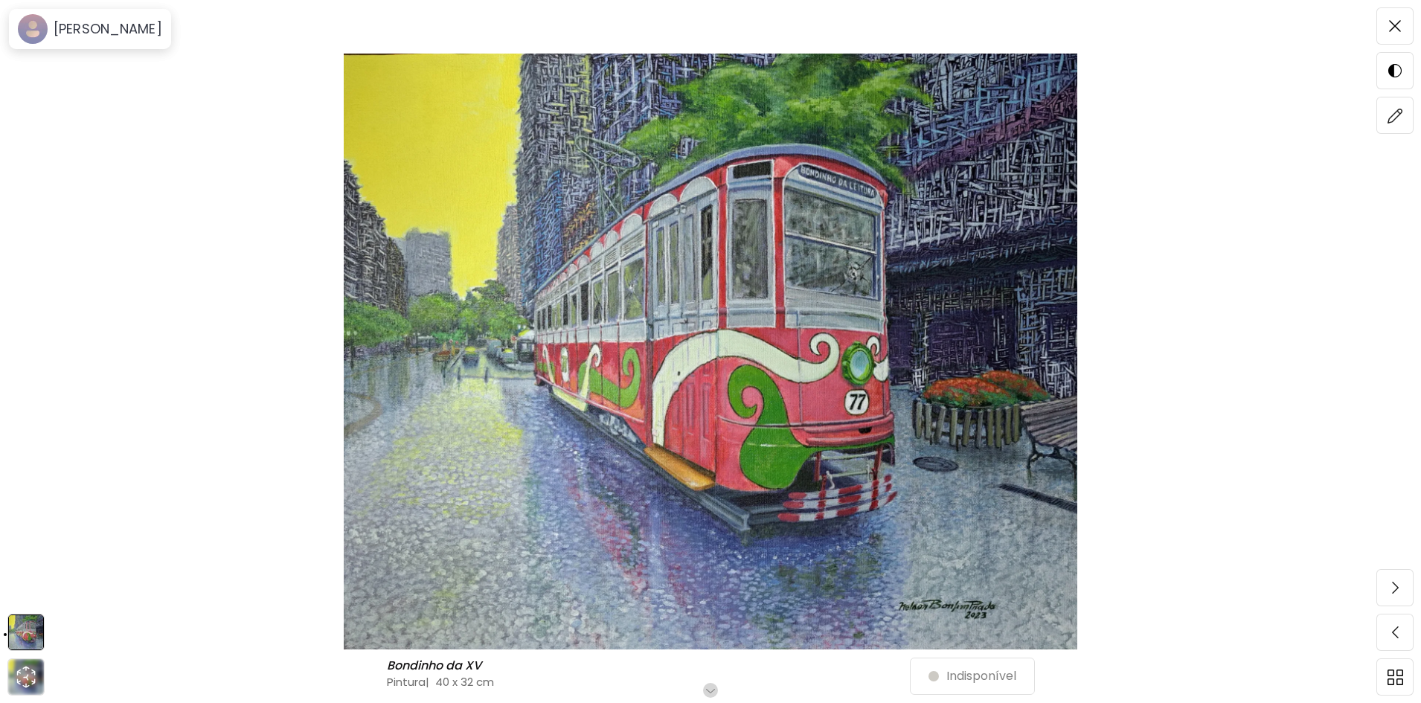
click at [435, 336] on img at bounding box center [711, 352] width 1296 height 596
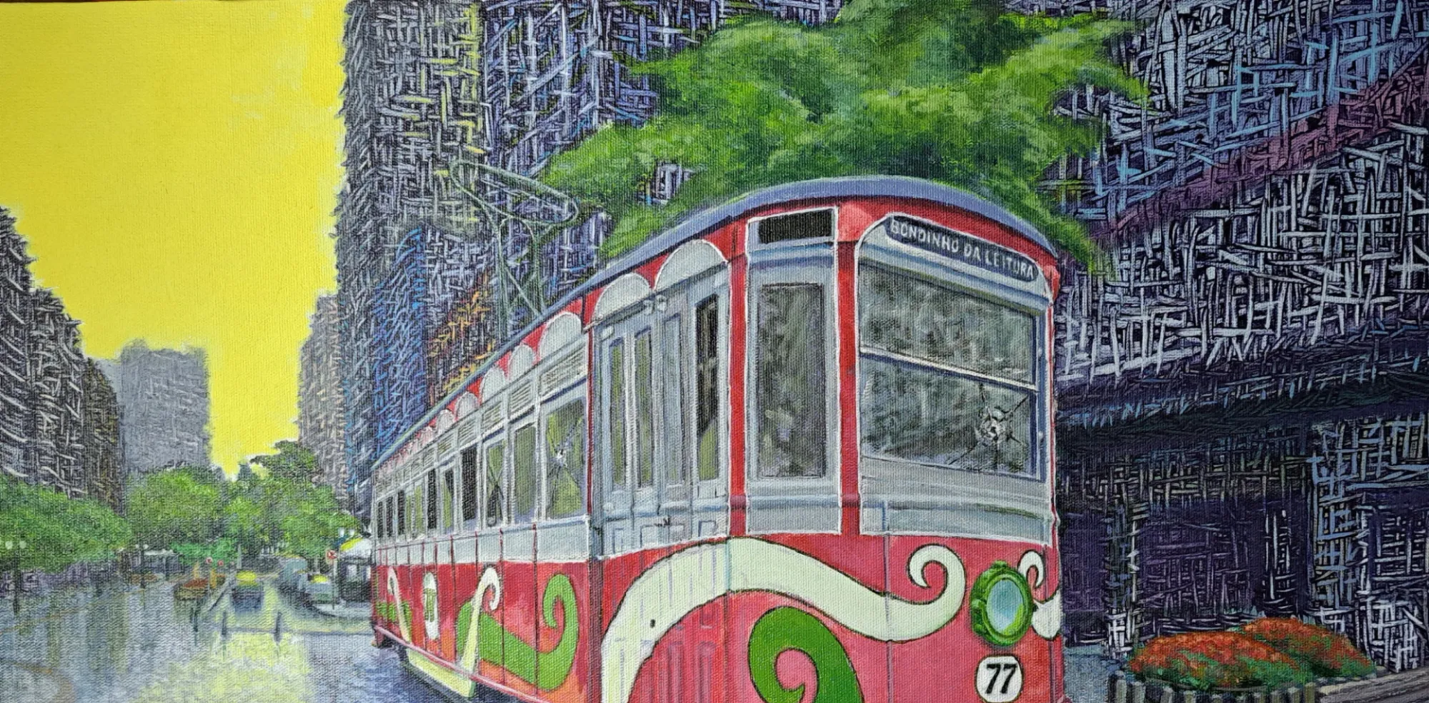
click at [278, 565] on img at bounding box center [714, 580] width 1429 height 1161
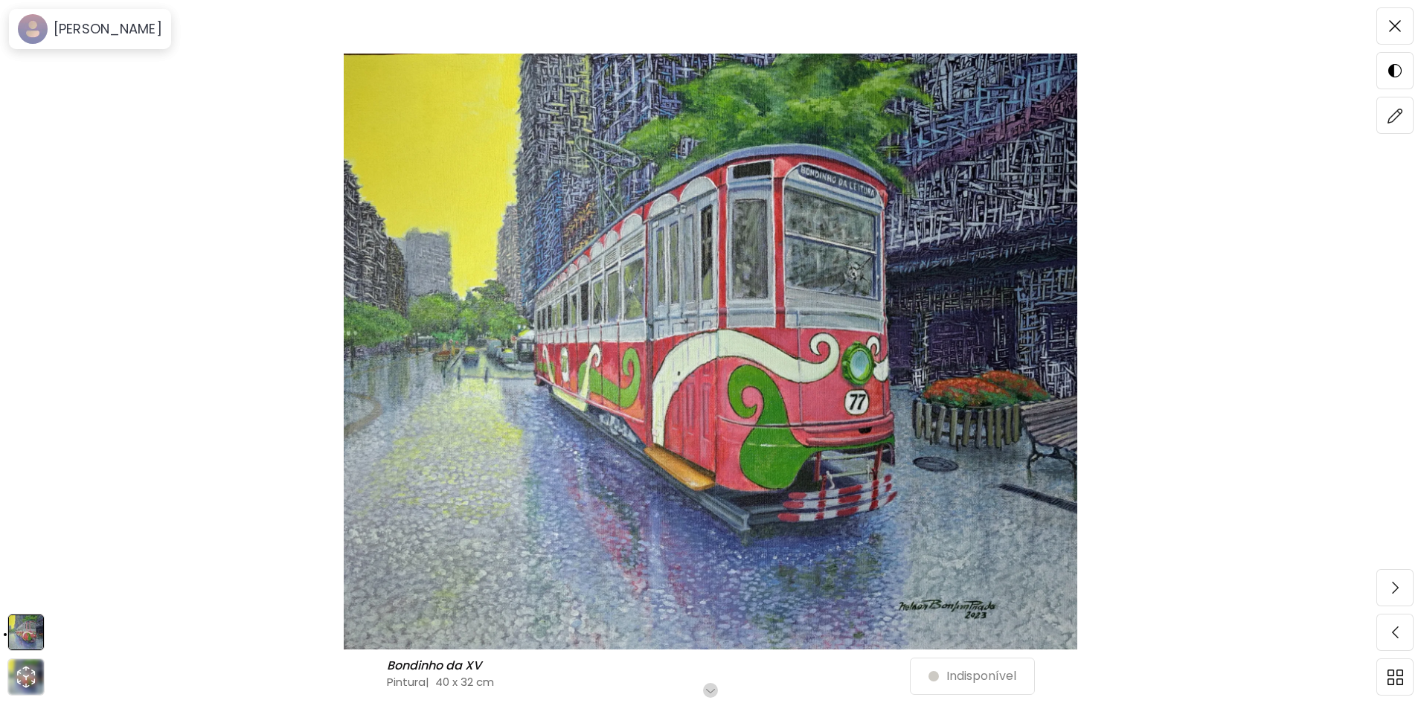
click at [1404, 39] on span at bounding box center [1395, 25] width 31 height 31
